Goal: Task Accomplishment & Management: Use online tool/utility

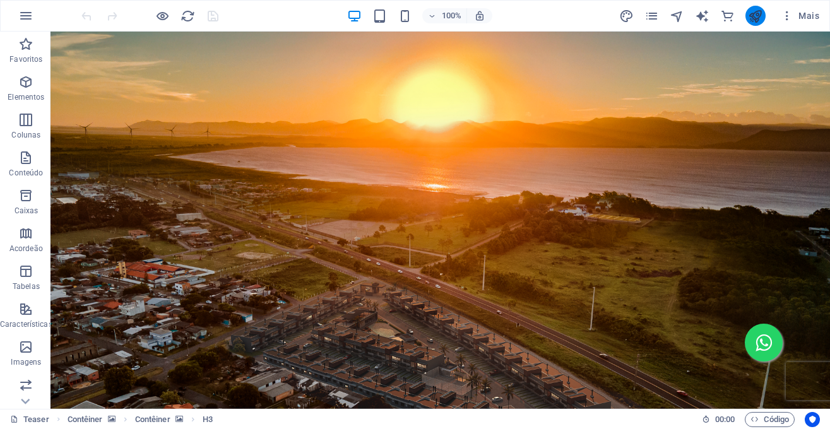
scroll to position [1436, 0]
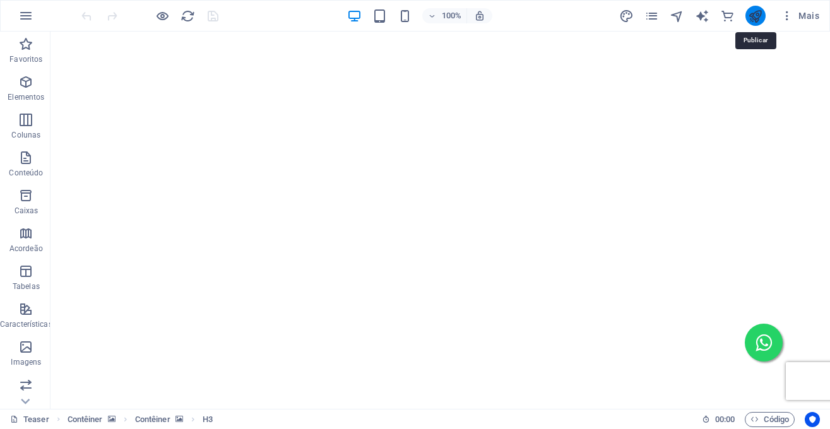
click at [755, 14] on icon "publish" at bounding box center [755, 16] width 15 height 15
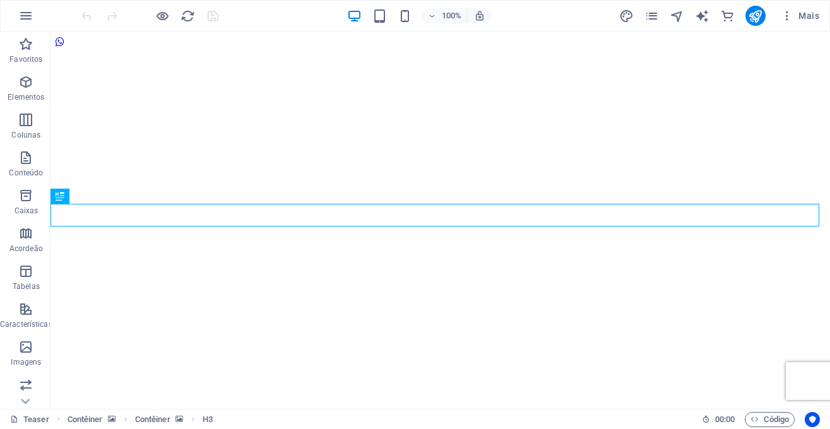
scroll to position [1868, 0]
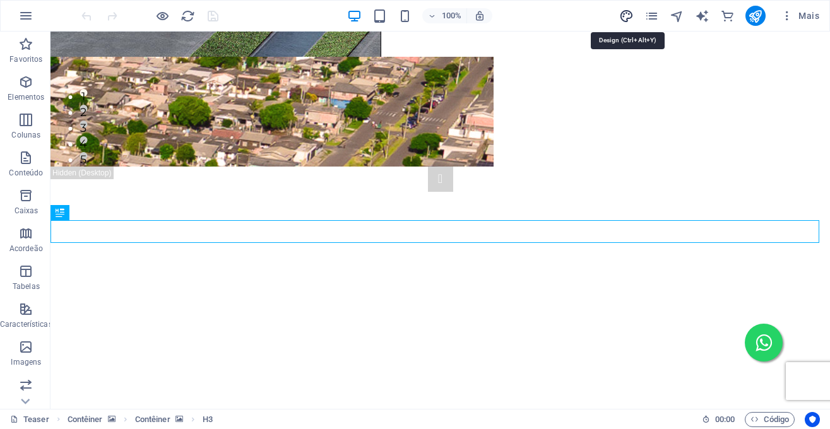
click at [631, 21] on icon "design" at bounding box center [626, 16] width 15 height 15
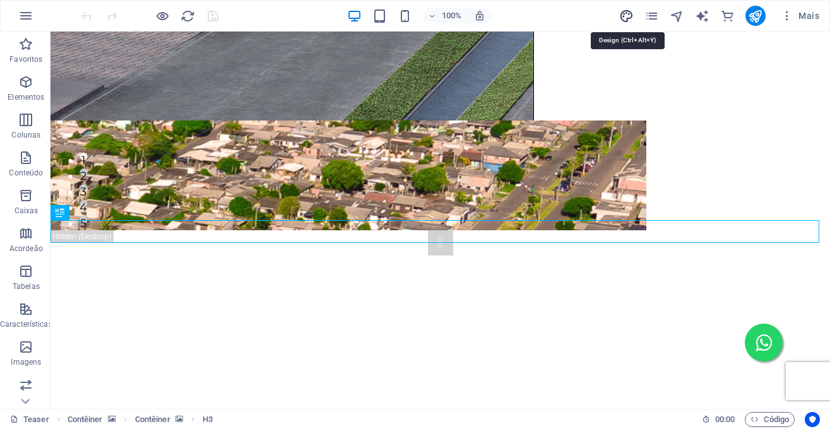
scroll to position [1643, 0]
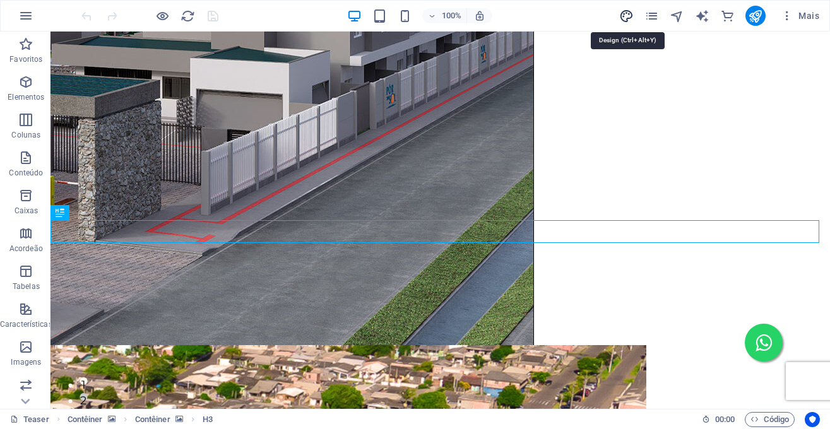
select select "px"
select select "400"
select select "px"
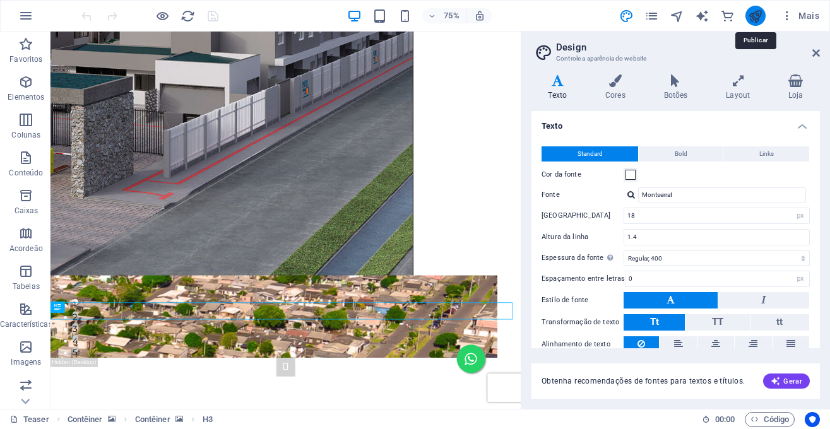
click at [755, 15] on icon "publish" at bounding box center [755, 16] width 15 height 15
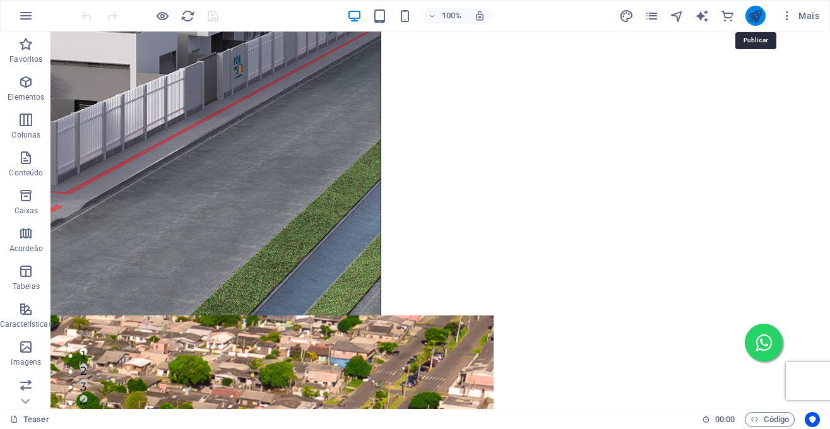
scroll to position [1652, 0]
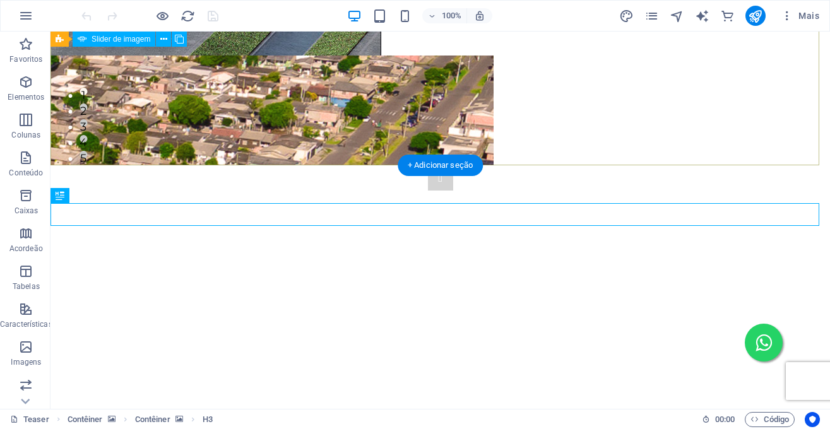
scroll to position [1885, 0]
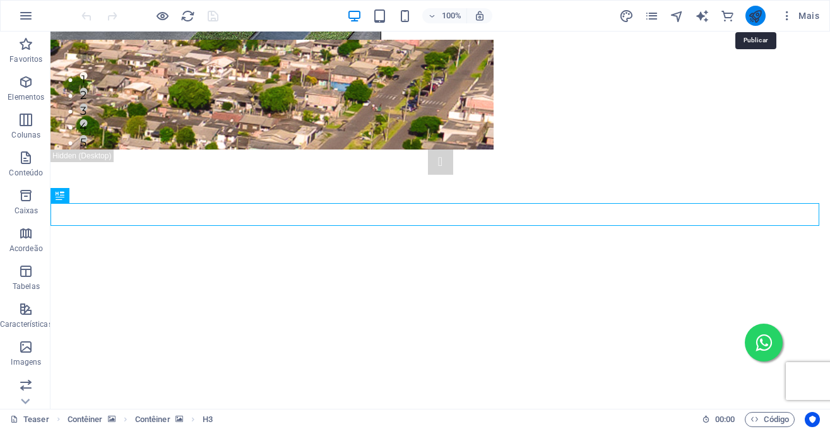
click at [761, 11] on icon "publish" at bounding box center [755, 16] width 15 height 15
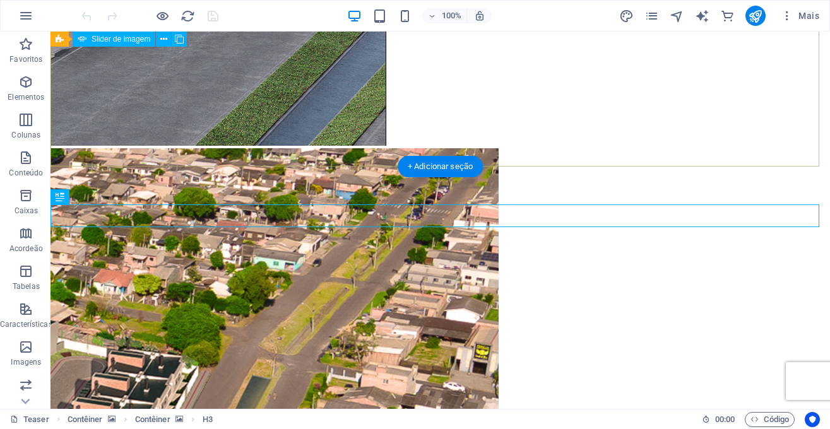
scroll to position [1883, 0]
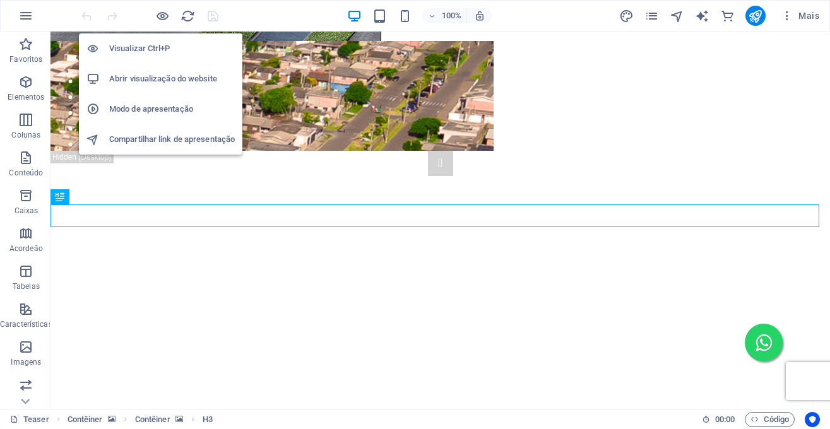
click at [145, 81] on h6 "Abrir visualização do website" at bounding box center [172, 78] width 126 height 15
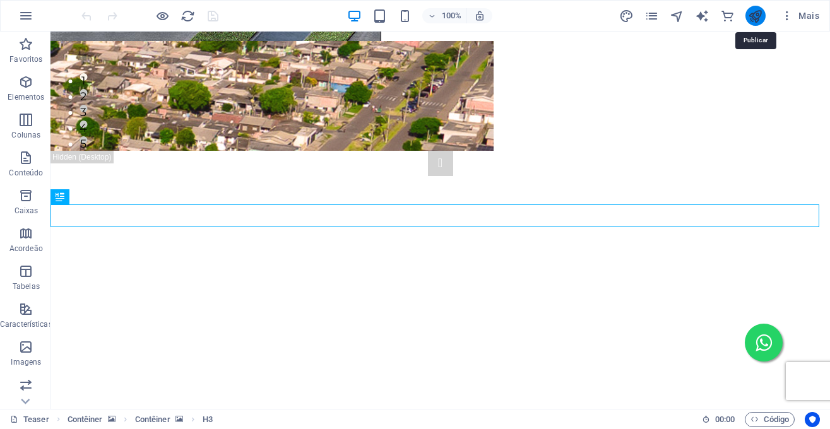
click at [755, 14] on icon "publish" at bounding box center [755, 16] width 15 height 15
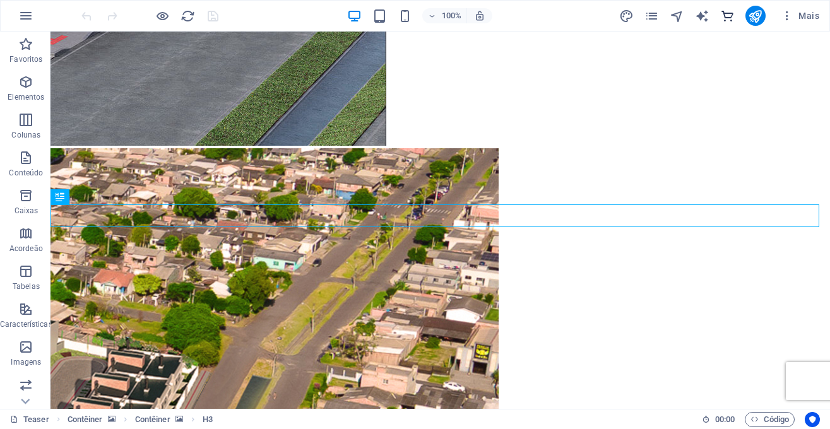
scroll to position [1883, 0]
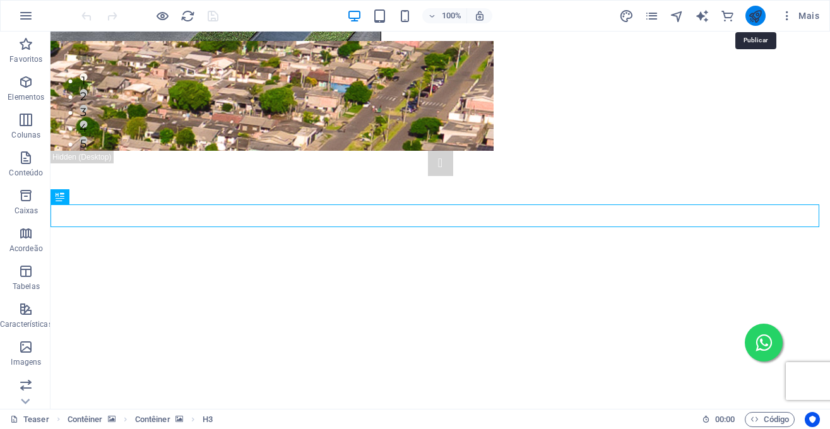
click at [757, 10] on icon "publish" at bounding box center [755, 16] width 15 height 15
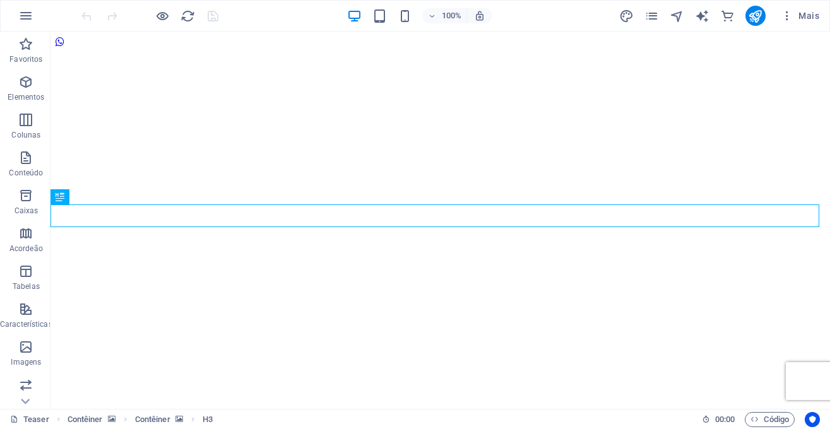
scroll to position [1868, 0]
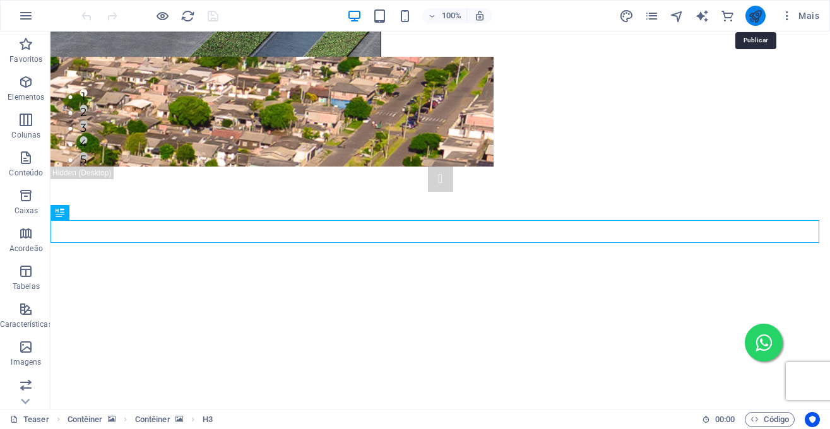
click at [759, 20] on icon "publish" at bounding box center [755, 16] width 15 height 15
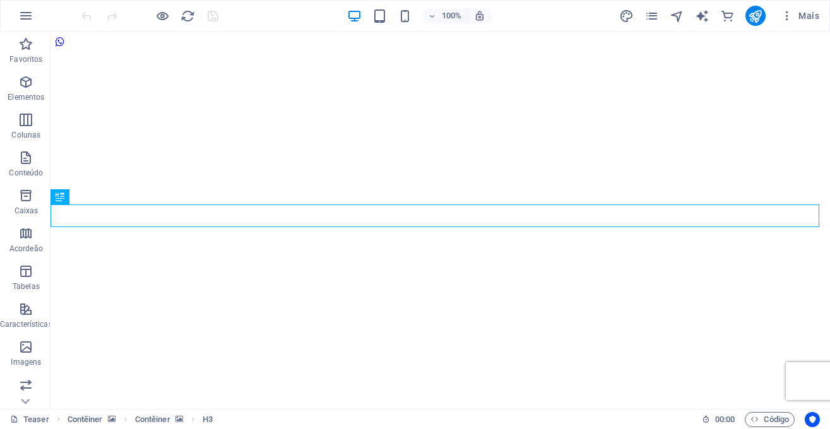
scroll to position [1868, 0]
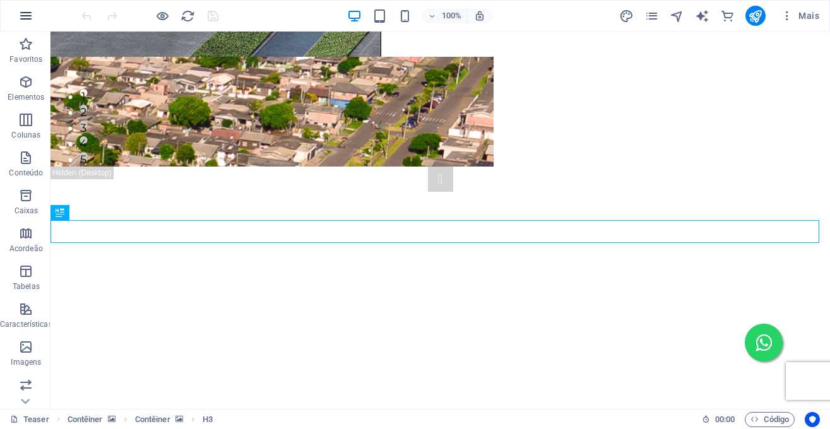
click at [19, 21] on icon "button" at bounding box center [25, 15] width 15 height 15
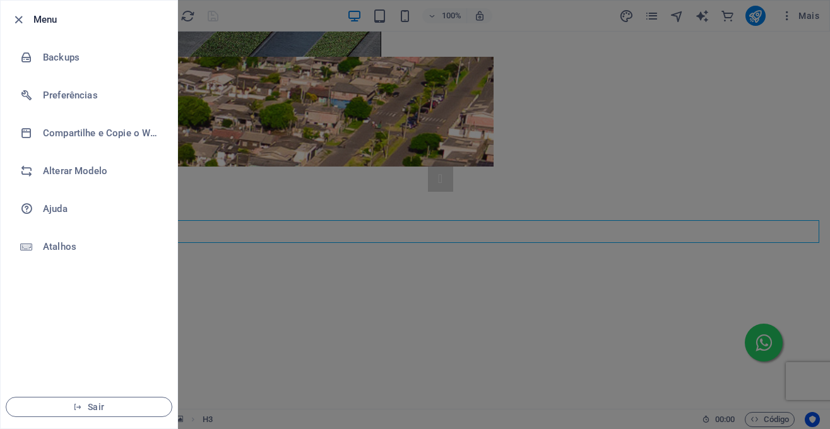
click at [755, 22] on div at bounding box center [415, 214] width 830 height 429
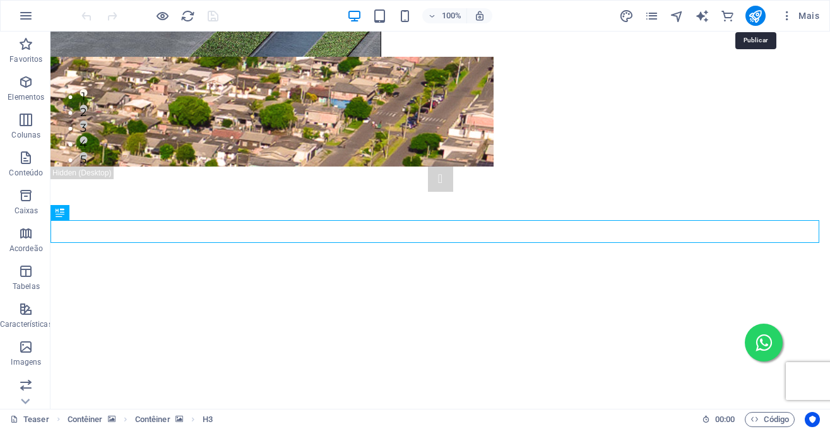
click at [755, 22] on icon "publish" at bounding box center [755, 16] width 15 height 15
